Goal: Task Accomplishment & Management: Complete application form

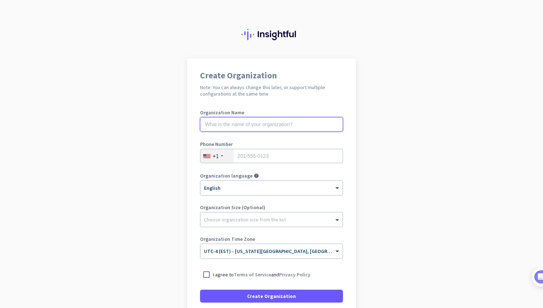
click at [256, 123] on input "text" at bounding box center [271, 124] width 143 height 14
type input "Test Tivazo"
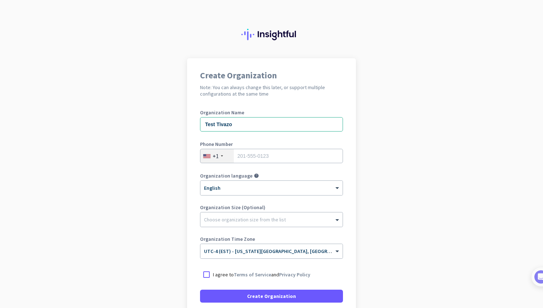
click at [221, 157] on div "+1" at bounding box center [216, 156] width 33 height 14
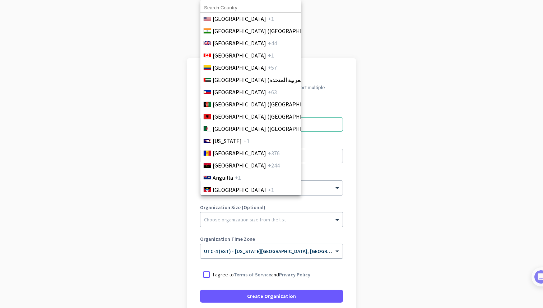
click at [228, 7] on input at bounding box center [250, 7] width 101 height 9
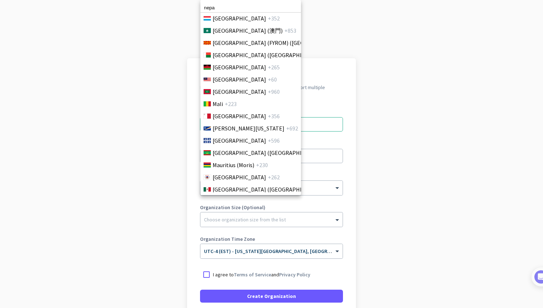
scroll to position [1822, 0]
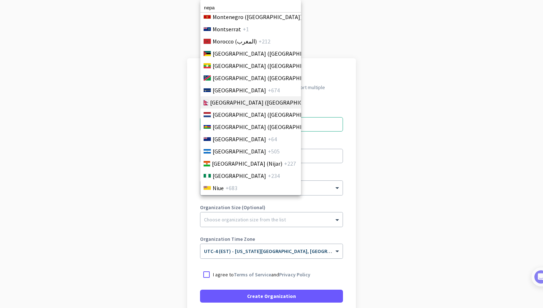
type input "nepa"
click at [231, 102] on span "[GEOGRAPHIC_DATA] ([GEOGRAPHIC_DATA])" at bounding box center [266, 102] width 112 height 9
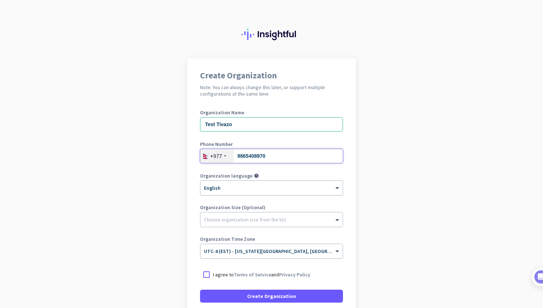
type input "9865408970"
click at [254, 184] on div at bounding box center [271, 185] width 142 height 6
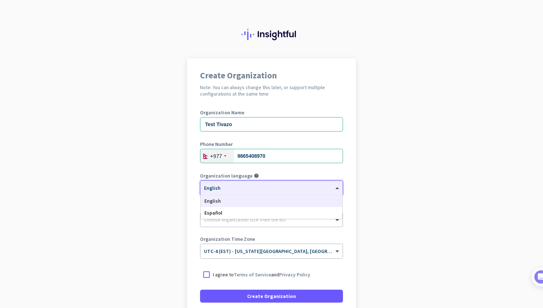
click at [233, 203] on div "English" at bounding box center [272, 201] width 142 height 12
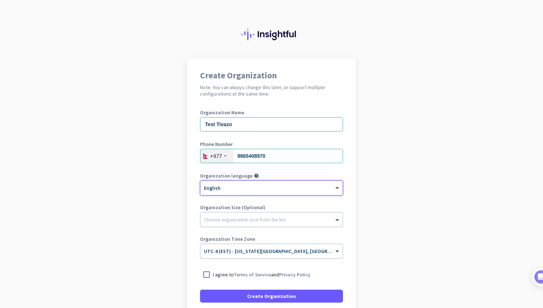
click at [231, 220] on div at bounding box center [271, 217] width 142 height 7
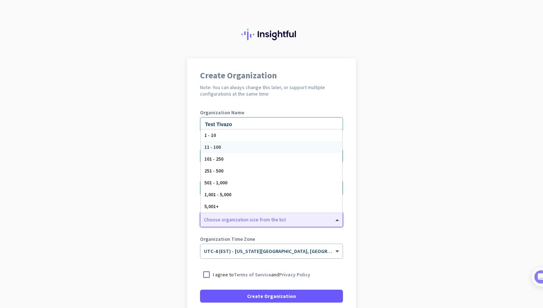
click at [221, 146] on div "11 - 100" at bounding box center [272, 147] width 142 height 12
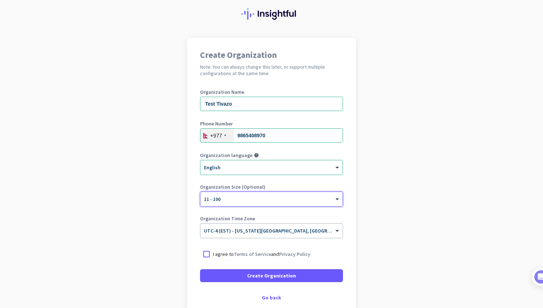
scroll to position [23, 0]
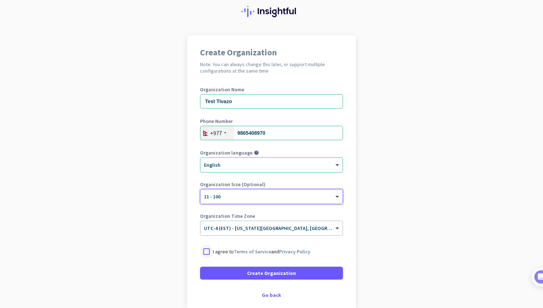
click at [207, 252] on div at bounding box center [206, 251] width 13 height 13
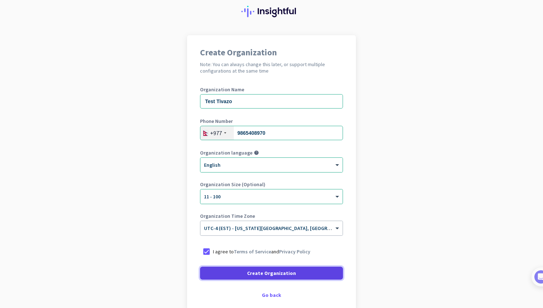
click at [239, 273] on span at bounding box center [271, 272] width 143 height 17
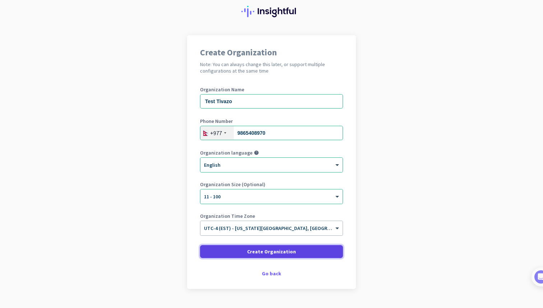
click at [258, 250] on span "Create Organization" at bounding box center [271, 251] width 49 height 7
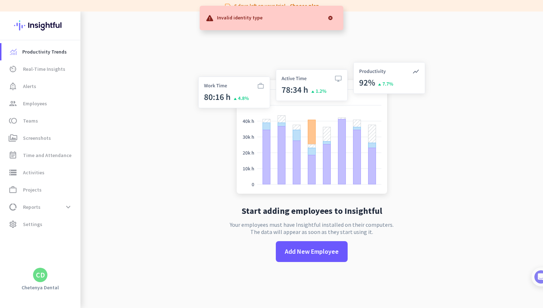
click at [331, 17] on div at bounding box center [330, 18] width 14 height 14
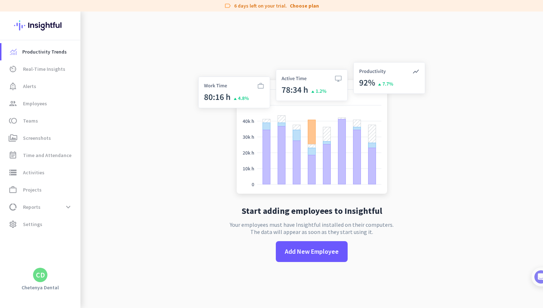
click at [126, 78] on app-no-employees "Start adding employees to Insightful Your employees must have Insightful instal…" at bounding box center [311, 165] width 463 height 308
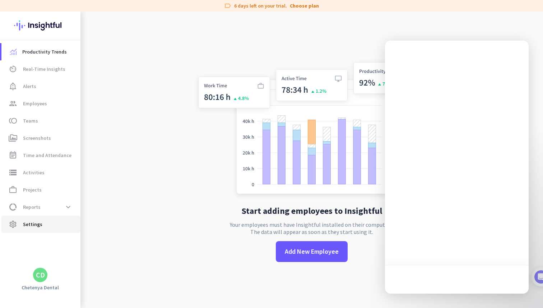
click at [31, 225] on span "Settings" at bounding box center [32, 224] width 19 height 9
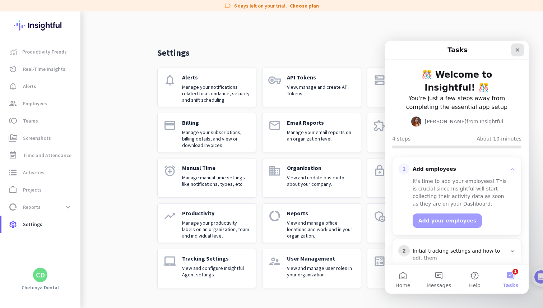
click at [516, 49] on icon "Close" at bounding box center [518, 50] width 6 height 6
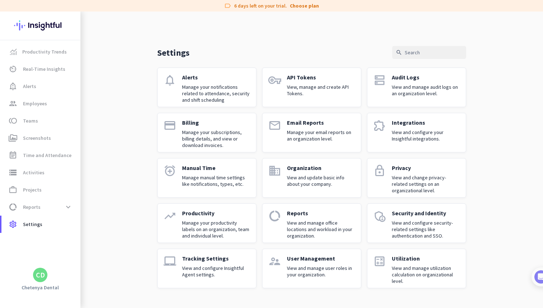
click at [402, 126] on div "Integrations View and configure your Insightful integrations." at bounding box center [426, 132] width 68 height 27
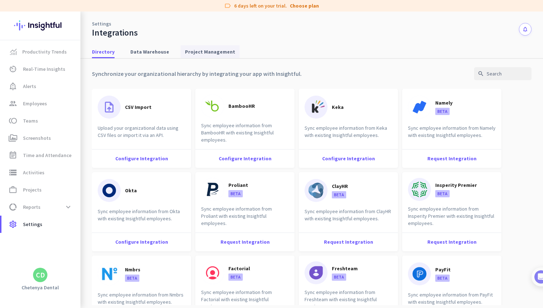
click at [192, 52] on span "Project Management" at bounding box center [210, 51] width 50 height 7
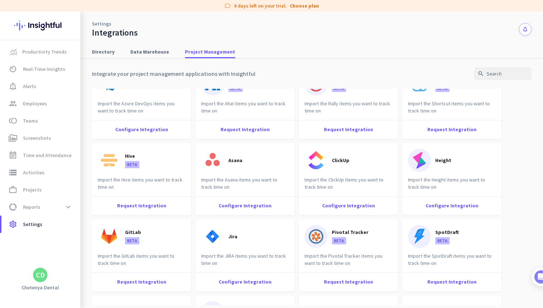
scroll to position [25, 0]
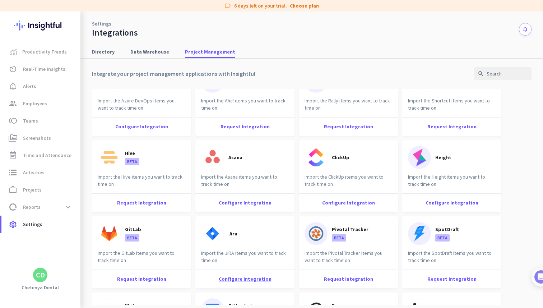
click at [238, 275] on div "Configure Integration" at bounding box center [244, 278] width 99 height 19
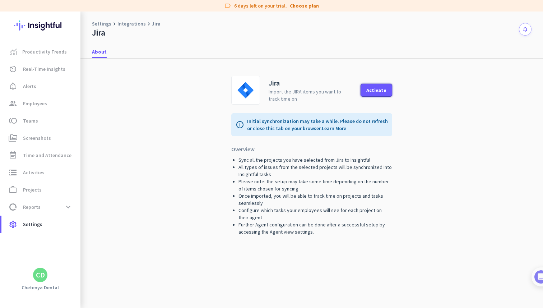
click at [383, 85] on button "Activate" at bounding box center [377, 90] width 32 height 13
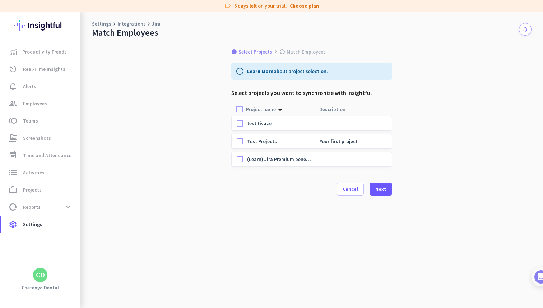
click at [410, 104] on div "Select Projects keyboard_arrow_right Match Employees info Learn More about proj…" at bounding box center [311, 173] width 463 height 270
click at [238, 122] on div at bounding box center [240, 123] width 14 height 14
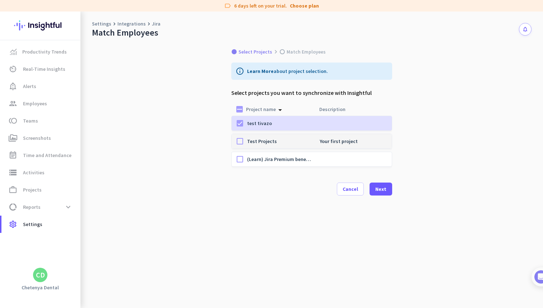
click at [240, 140] on div at bounding box center [240, 141] width 14 height 14
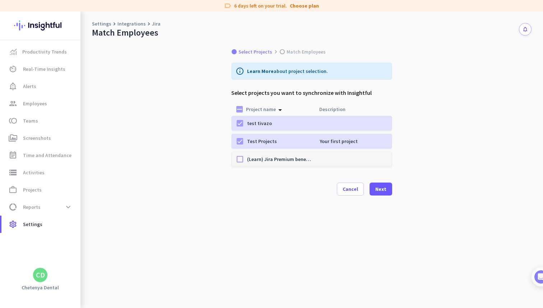
click at [239, 160] on div at bounding box center [240, 159] width 14 height 14
click at [384, 189] on div "Next" at bounding box center [380, 188] width 11 height 5
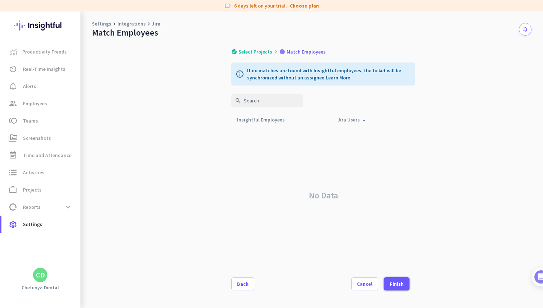
click at [396, 284] on div "Finish" at bounding box center [397, 283] width 14 height 5
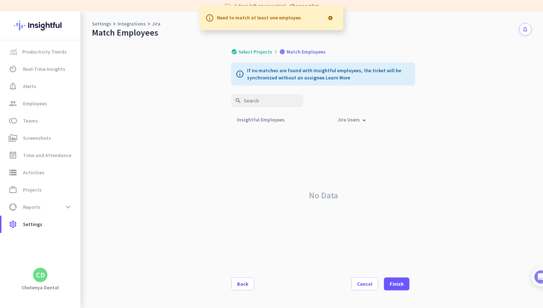
click at [359, 119] on div "Jira Users arrow_drop_up" at bounding box center [353, 120] width 31 height 10
click at [360, 119] on icon "arrow_drop_up" at bounding box center [364, 119] width 9 height 9
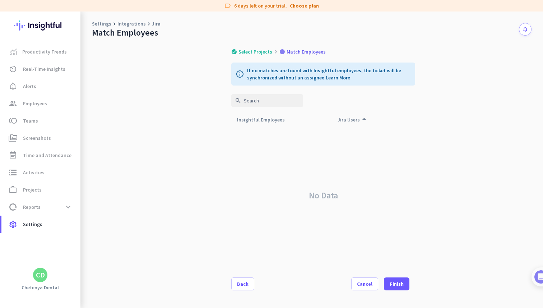
click at [360, 119] on icon "arrow_drop_up" at bounding box center [364, 119] width 9 height 9
click at [260, 119] on div "Insightful Employees arrow_drop_up" at bounding box center [265, 120] width 56 height 10
click at [399, 282] on div "Finish" at bounding box center [397, 283] width 14 height 5
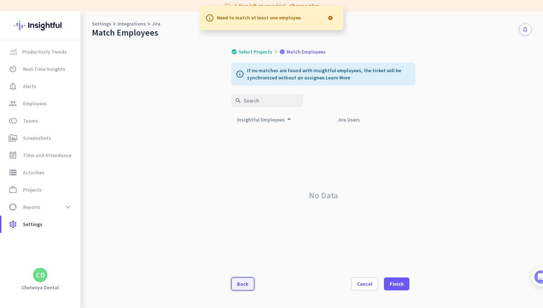
click at [245, 282] on div "Back" at bounding box center [242, 283] width 11 height 5
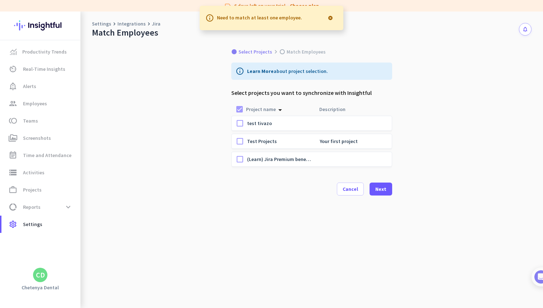
click at [330, 18] on div at bounding box center [330, 18] width 14 height 14
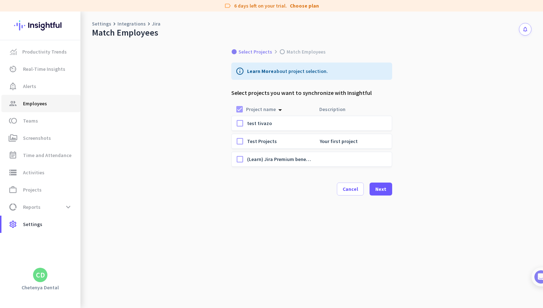
click at [41, 102] on span "Employees" at bounding box center [35, 103] width 24 height 9
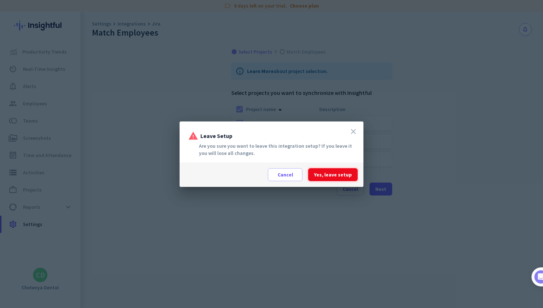
click at [329, 179] on span at bounding box center [333, 174] width 50 height 17
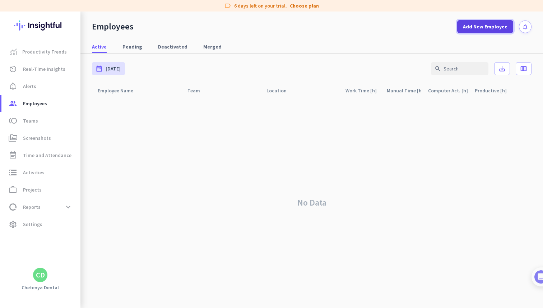
click at [463, 24] on span at bounding box center [485, 26] width 56 height 17
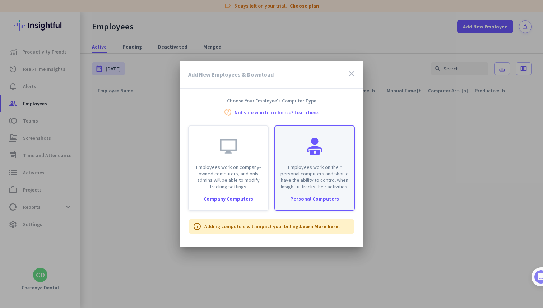
click at [333, 188] on p "Employees work on their personal computers and should have the ability to contr…" at bounding box center [314, 177] width 70 height 26
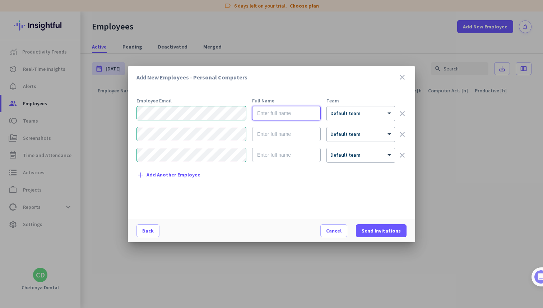
click at [279, 114] on input "text" at bounding box center [286, 113] width 69 height 14
type input "[PERSON_NAME]"
click at [279, 134] on input "text" at bounding box center [286, 134] width 69 height 14
type input "[PERSON_NAME]"
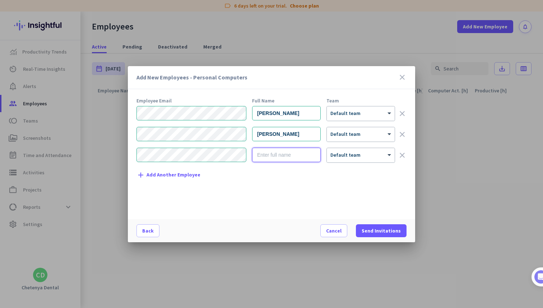
click at [272, 154] on input "text" at bounding box center [286, 155] width 69 height 14
type input "[PERSON_NAME]"
click at [377, 111] on div at bounding box center [361, 111] width 68 height 6
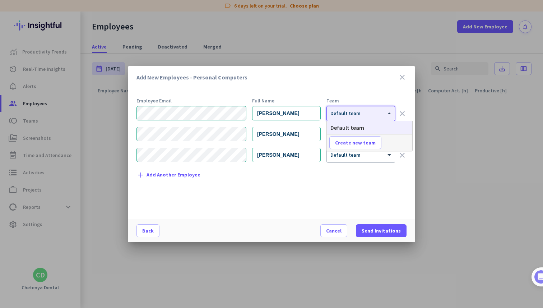
click at [395, 118] on div "[PERSON_NAME] × Default team clear" at bounding box center [272, 113] width 270 height 15
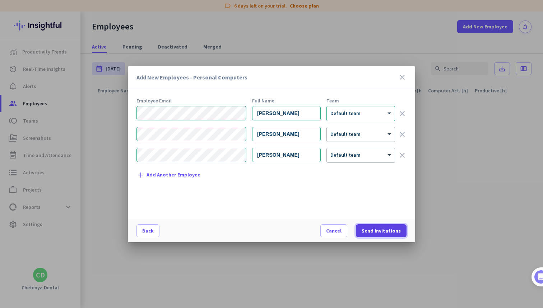
click at [379, 230] on span "Send Invitations" at bounding box center [381, 230] width 39 height 7
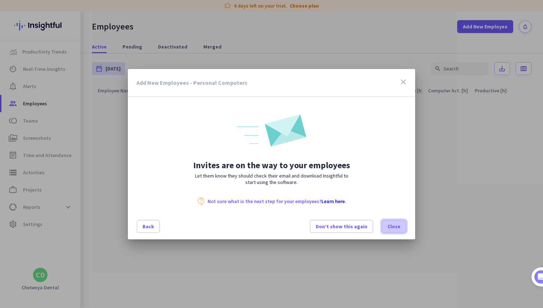
click at [393, 227] on span "Close" at bounding box center [394, 226] width 13 height 7
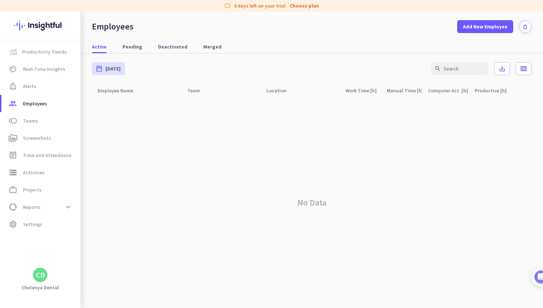
click at [251, 144] on div "No Data" at bounding box center [312, 202] width 440 height 211
